Goal: Navigation & Orientation: Find specific page/section

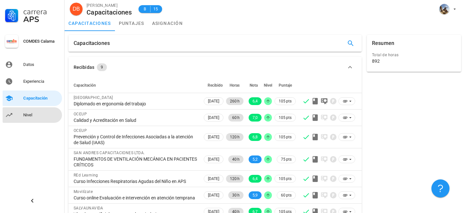
click at [44, 117] on div "Nivel" at bounding box center [41, 114] width 36 height 5
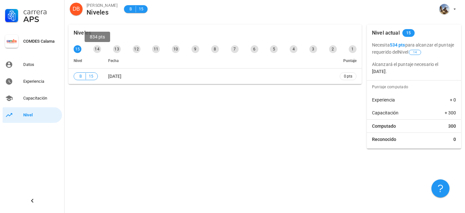
click at [97, 50] on div "14" at bounding box center [97, 49] width 8 height 8
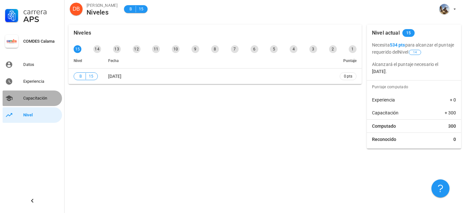
click at [38, 96] on div "Capacitación" at bounding box center [41, 98] width 36 height 5
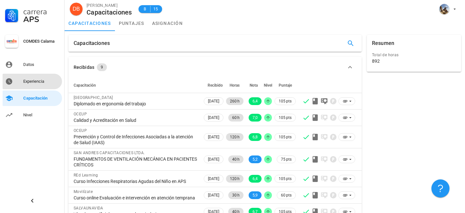
click at [32, 84] on div "Experiencia" at bounding box center [41, 81] width 36 height 10
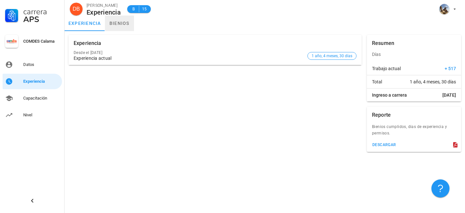
click at [117, 24] on link "bienios" at bounding box center [119, 22] width 29 height 15
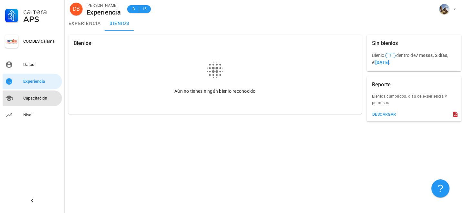
click at [27, 101] on div "Capacitación" at bounding box center [41, 98] width 36 height 10
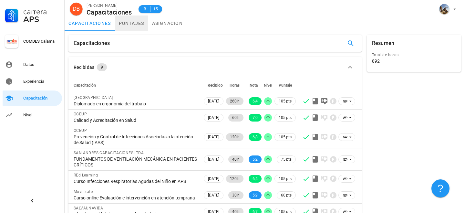
click at [130, 27] on link "puntajes" at bounding box center [131, 22] width 33 height 15
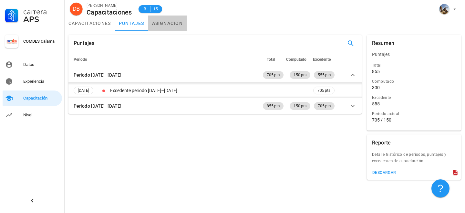
click at [162, 24] on link "asignación" at bounding box center [167, 22] width 39 height 15
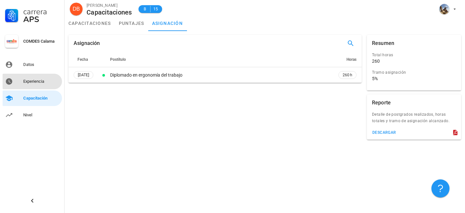
click at [44, 85] on div "Experiencia" at bounding box center [41, 81] width 36 height 10
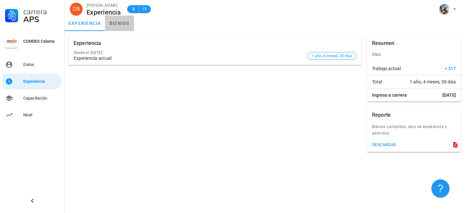
click at [120, 19] on link "bienios" at bounding box center [119, 22] width 29 height 15
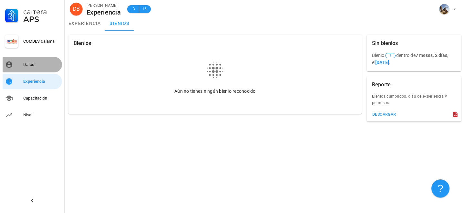
click at [47, 63] on div "Datos" at bounding box center [41, 64] width 36 height 5
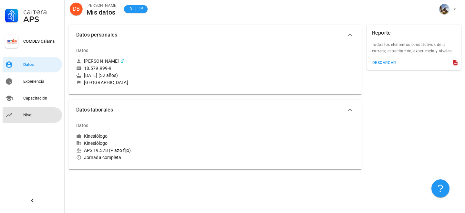
click at [36, 112] on div "Nivel" at bounding box center [41, 114] width 36 height 5
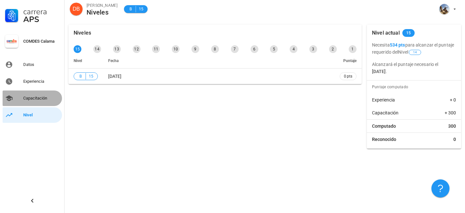
click at [41, 102] on div "Capacitación" at bounding box center [41, 98] width 36 height 10
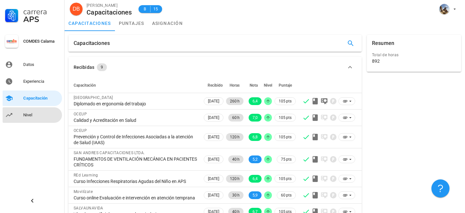
click at [36, 114] on div "Nivel" at bounding box center [41, 114] width 36 height 5
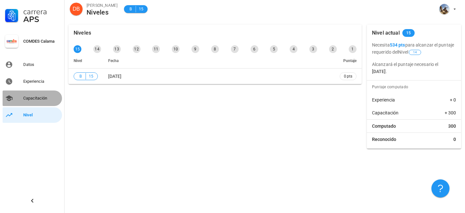
click at [32, 98] on div "Capacitación" at bounding box center [41, 98] width 36 height 5
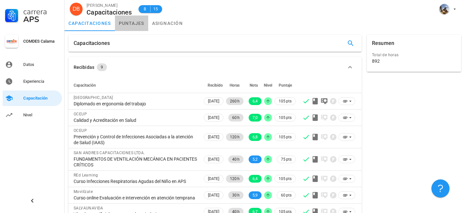
click at [128, 23] on link "puntajes" at bounding box center [131, 22] width 33 height 15
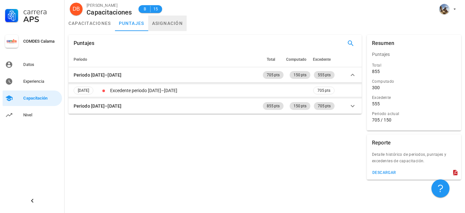
click at [162, 20] on link "asignación" at bounding box center [167, 22] width 39 height 15
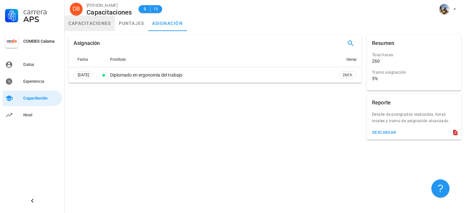
click at [105, 24] on link "capacitaciones" at bounding box center [90, 22] width 50 height 15
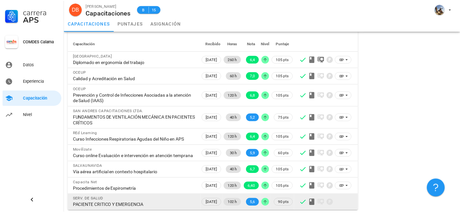
scroll to position [49, 0]
